Goal: Information Seeking & Learning: Compare options

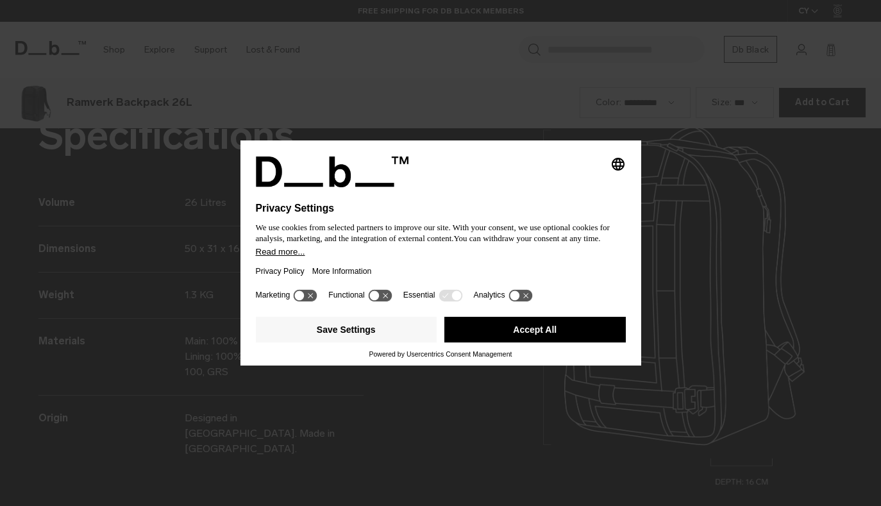
scroll to position [1517, 0]
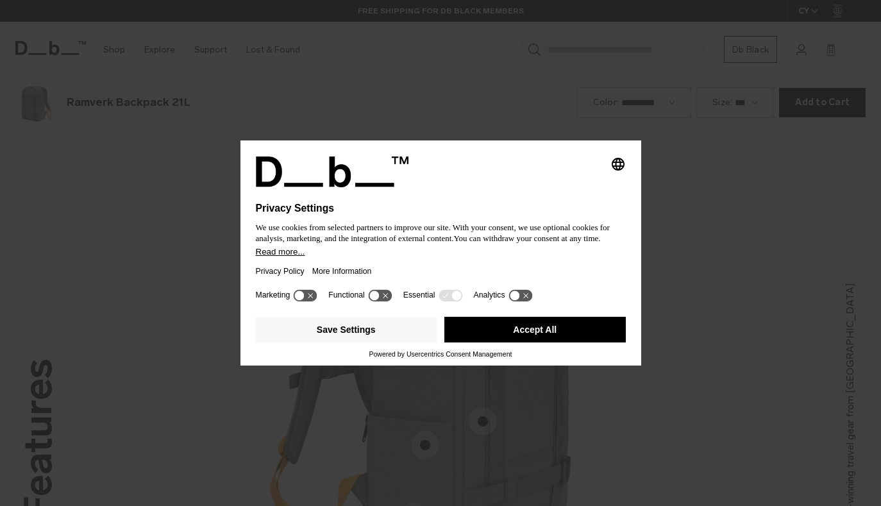
scroll to position [1517, 0]
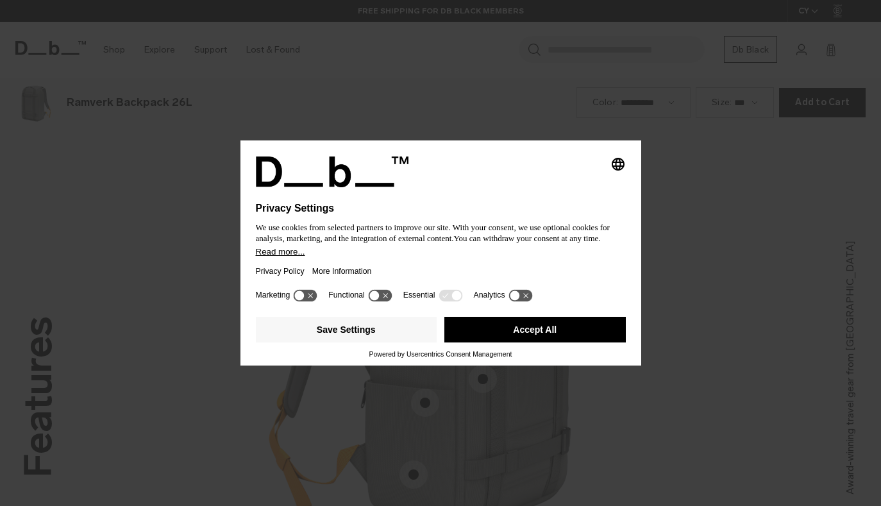
scroll to position [1517, 0]
